Goal: Information Seeking & Learning: Learn about a topic

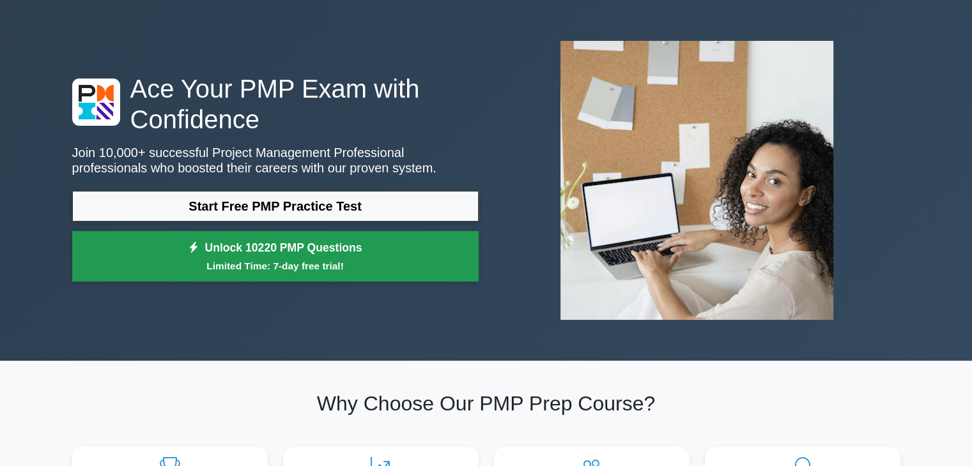
scroll to position [64, 0]
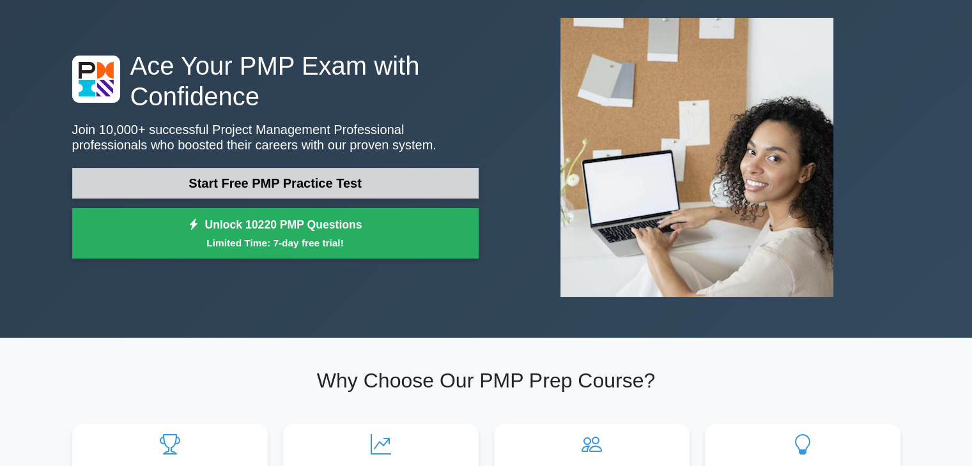
click at [311, 180] on link "Start Free PMP Practice Test" at bounding box center [275, 183] width 406 height 31
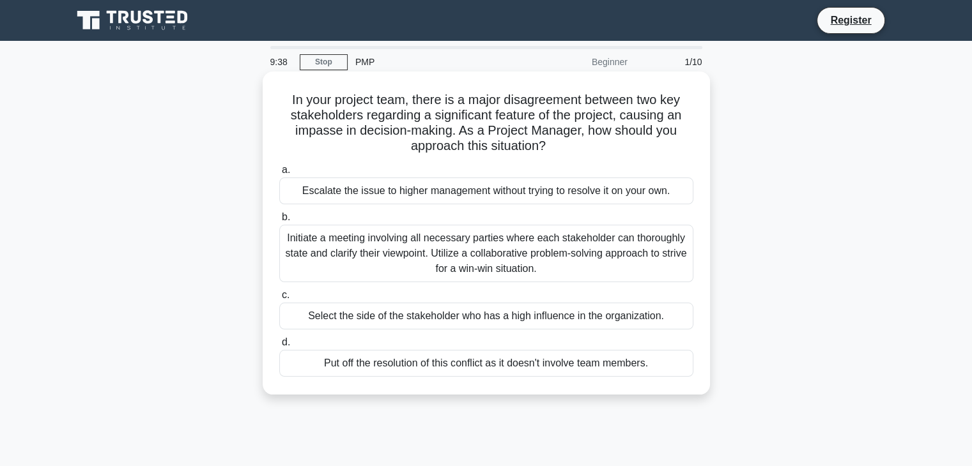
click at [546, 252] on div "Initiate a meeting involving all necessary parties where each stakeholder can t…" at bounding box center [486, 254] width 414 height 58
click at [279, 222] on input "b. Initiate a meeting involving all necessary parties where each stakeholder ca…" at bounding box center [279, 217] width 0 height 8
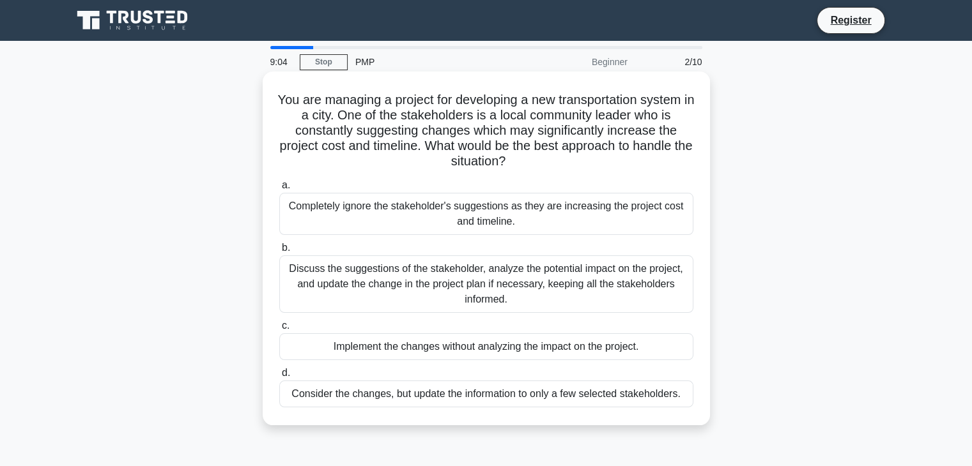
click at [491, 287] on div "Discuss the suggestions of the stakeholder, analyze the potential impact on the…" at bounding box center [486, 285] width 414 height 58
click at [279, 252] on input "b. Discuss the suggestions of the stakeholder, analyze the potential impact on …" at bounding box center [279, 248] width 0 height 8
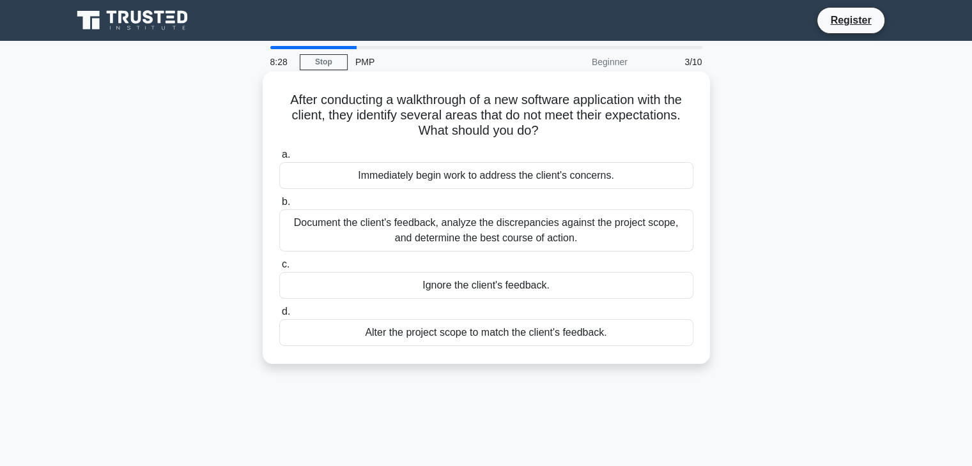
click at [517, 237] on div "Document the client's feedback, analyze the discrepancies against the project s…" at bounding box center [486, 231] width 414 height 42
click at [279, 206] on input "b. Document the client's feedback, analyze the discrepancies against the projec…" at bounding box center [279, 202] width 0 height 8
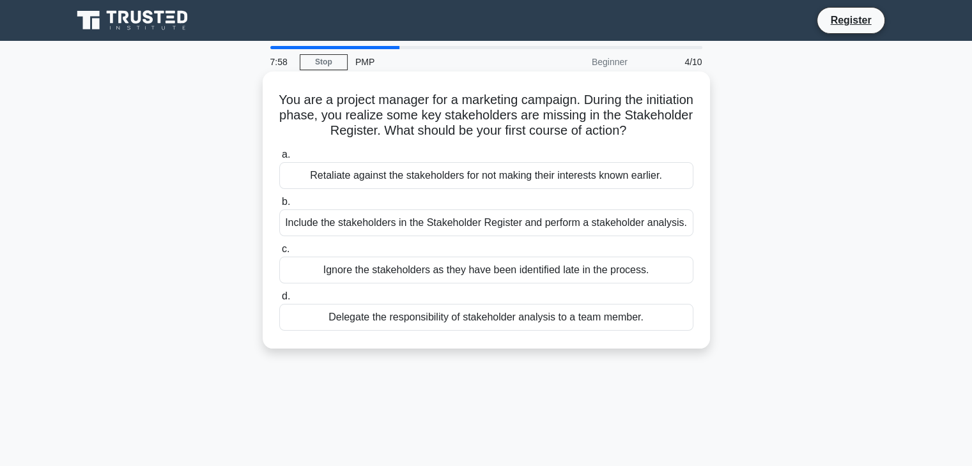
click at [583, 220] on div "Include the stakeholders in the Stakeholder Register and perform a stakeholder …" at bounding box center [486, 223] width 414 height 27
click at [279, 206] on input "b. Include the stakeholders in the Stakeholder Register and perform a stakehold…" at bounding box center [279, 202] width 0 height 8
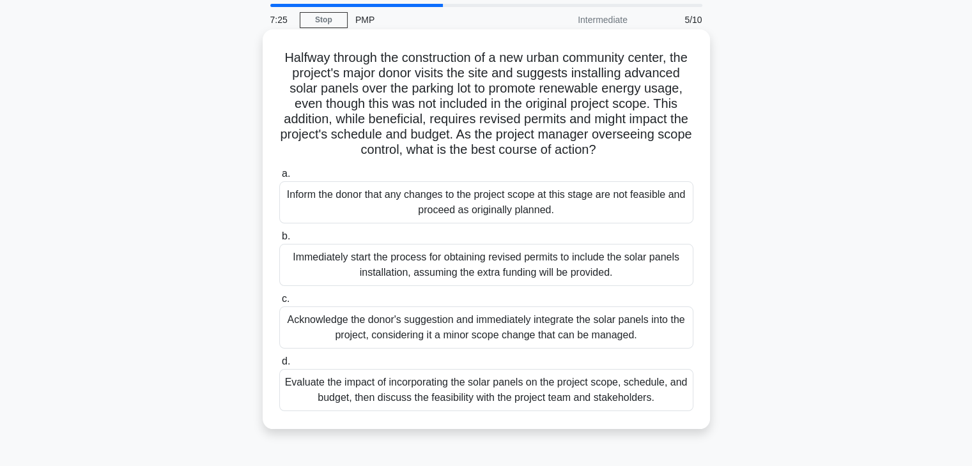
scroll to position [64, 0]
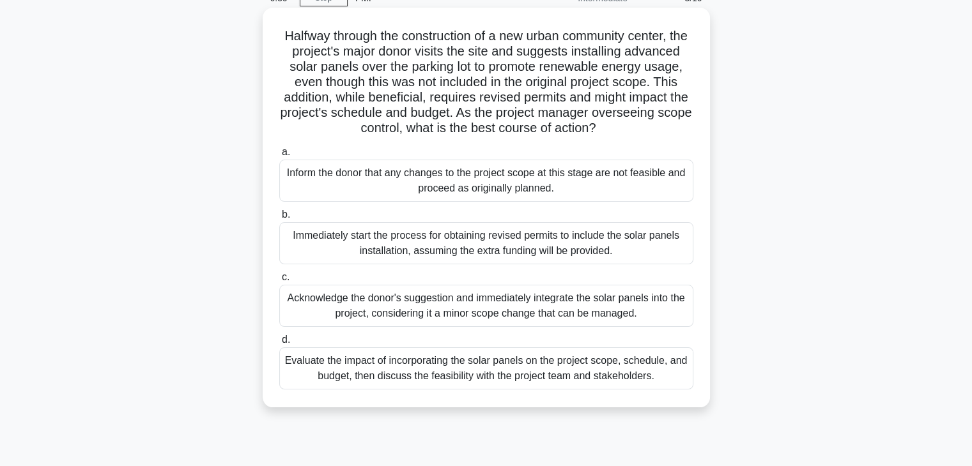
click at [503, 387] on div "Evaluate the impact of incorporating the solar panels on the project scope, sch…" at bounding box center [486, 369] width 414 height 42
click at [279, 344] on input "d. Evaluate the impact of incorporating the solar panels on the project scope, …" at bounding box center [279, 340] width 0 height 8
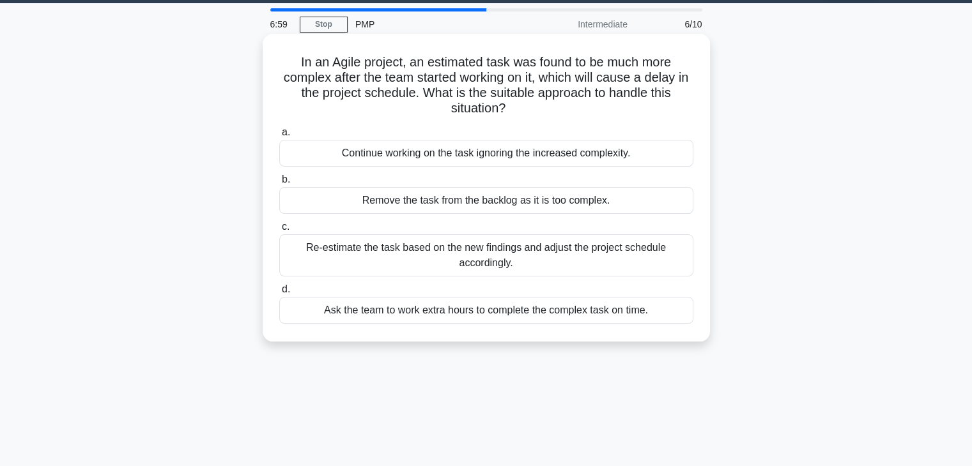
scroll to position [0, 0]
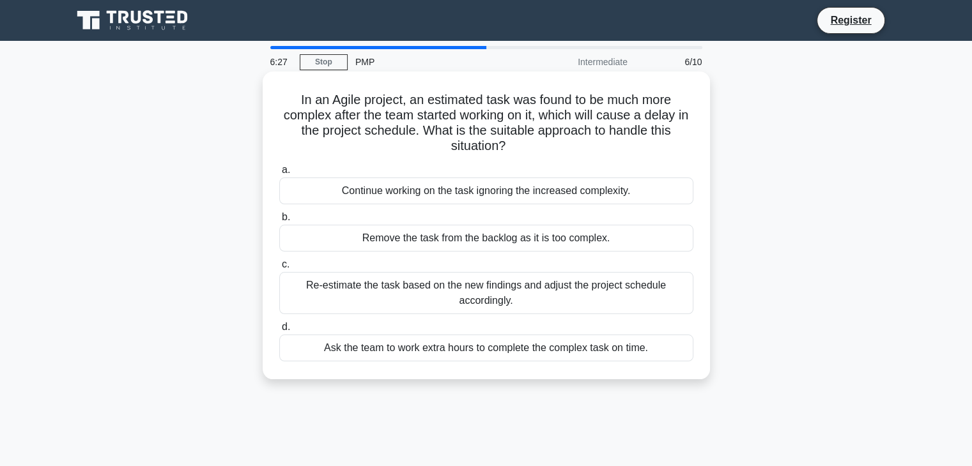
click at [442, 292] on div "Re-estimate the task based on the new findings and adjust the project schedule …" at bounding box center [486, 293] width 414 height 42
click at [279, 269] on input "c. Re-estimate the task based on the new findings and adjust the project schedu…" at bounding box center [279, 265] width 0 height 8
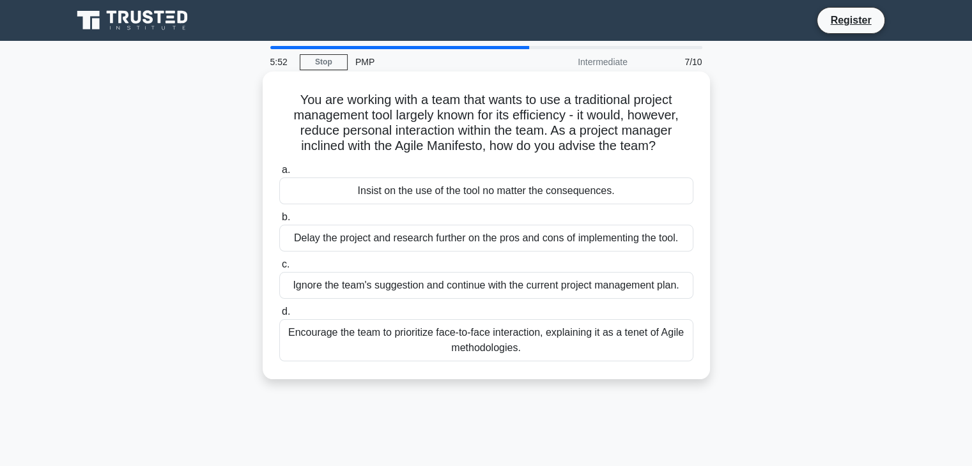
click at [536, 341] on div "Encourage the team to prioritize face-to-face interaction, explaining it as a t…" at bounding box center [486, 340] width 414 height 42
click at [279, 316] on input "d. Encourage the team to prioritize face-to-face interaction, explaining it as …" at bounding box center [279, 312] width 0 height 8
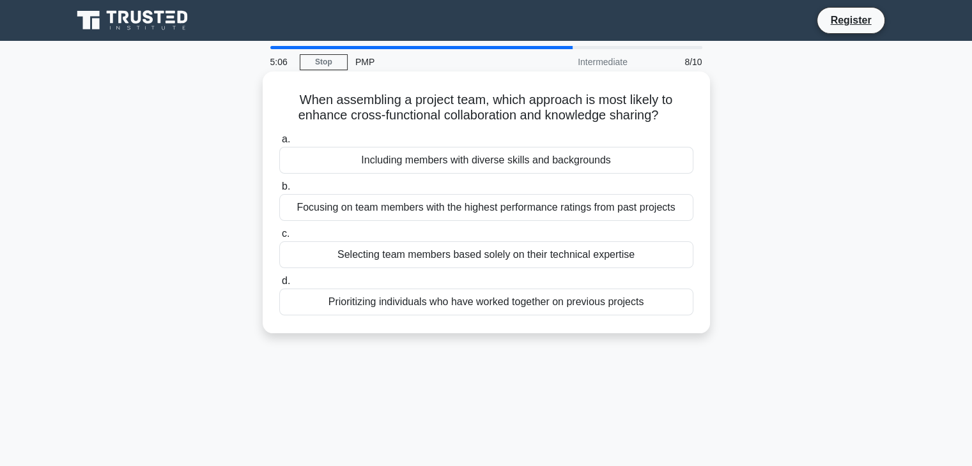
click at [576, 160] on div "Including members with diverse skills and backgrounds" at bounding box center [486, 160] width 414 height 27
click at [279, 144] on input "a. Including members with diverse skills and backgrounds" at bounding box center [279, 139] width 0 height 8
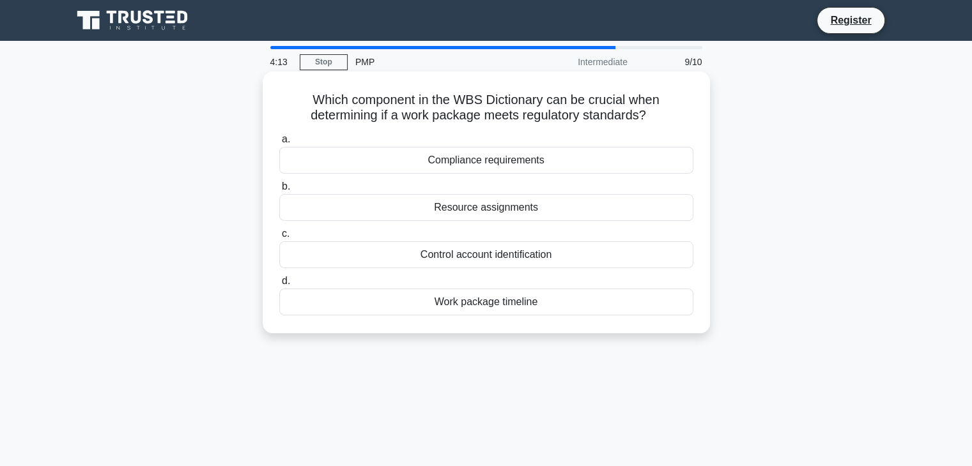
click at [528, 160] on div "Compliance requirements" at bounding box center [486, 160] width 414 height 27
click at [279, 144] on input "a. Compliance requirements" at bounding box center [279, 139] width 0 height 8
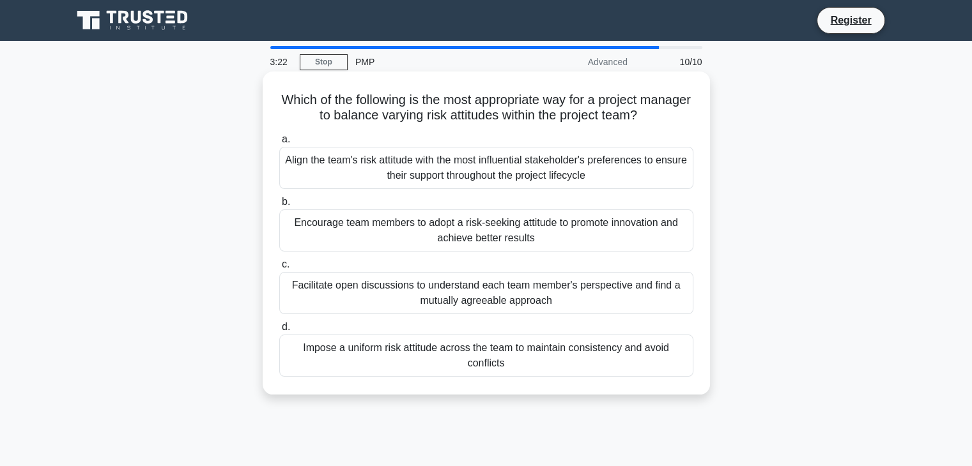
click at [488, 296] on div "Facilitate open discussions to understand each team member's perspective and fi…" at bounding box center [486, 293] width 414 height 42
click at [279, 269] on input "c. Facilitate open discussions to understand each team member's perspective and…" at bounding box center [279, 265] width 0 height 8
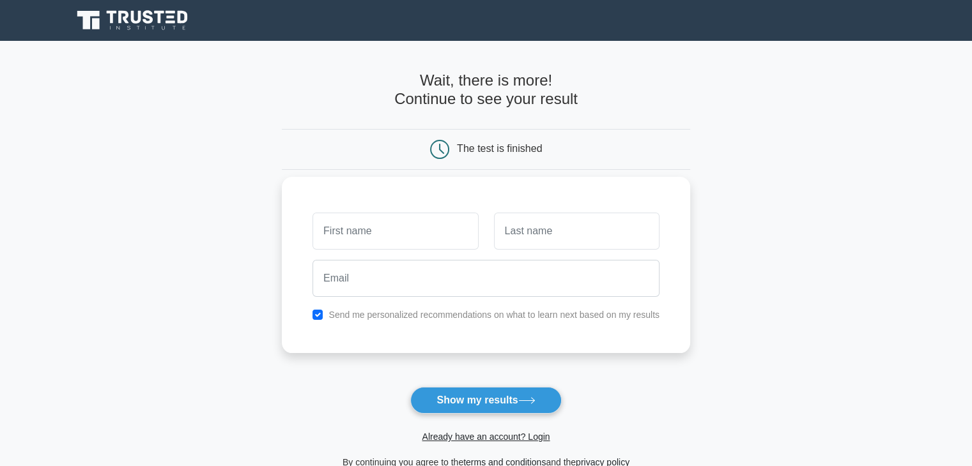
click at [403, 233] on input "text" at bounding box center [394, 231] width 165 height 37
type input "[PERSON_NAME]"
click at [562, 213] on input "text" at bounding box center [576, 231] width 165 height 37
type input "Munteanu"
click at [427, 298] on div at bounding box center [486, 278] width 362 height 47
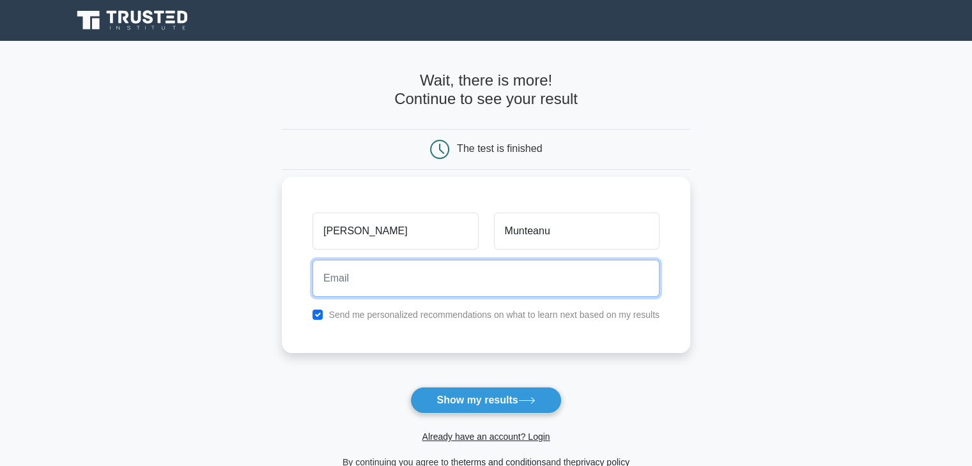
click at [435, 270] on input "email" at bounding box center [485, 278] width 347 height 37
type input "munteanu.irina01@gmail.com"
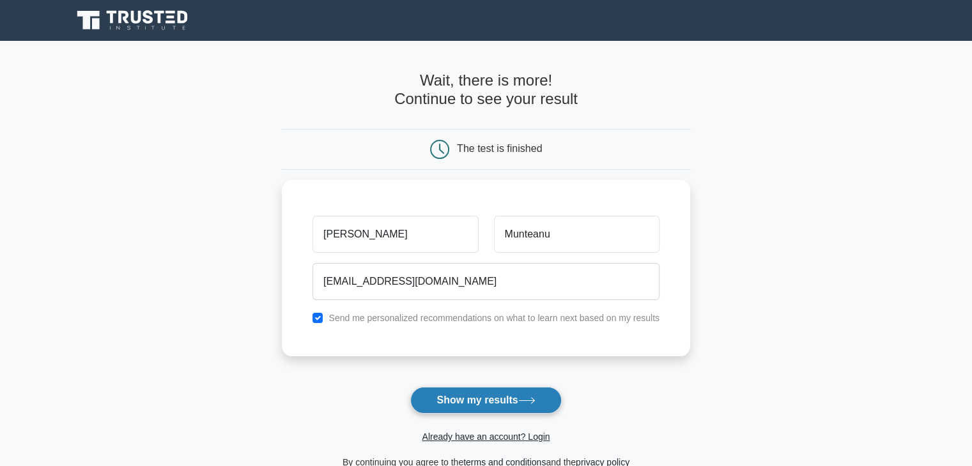
click at [500, 404] on button "Show my results" at bounding box center [485, 400] width 151 height 27
